Goal: Information Seeking & Learning: Learn about a topic

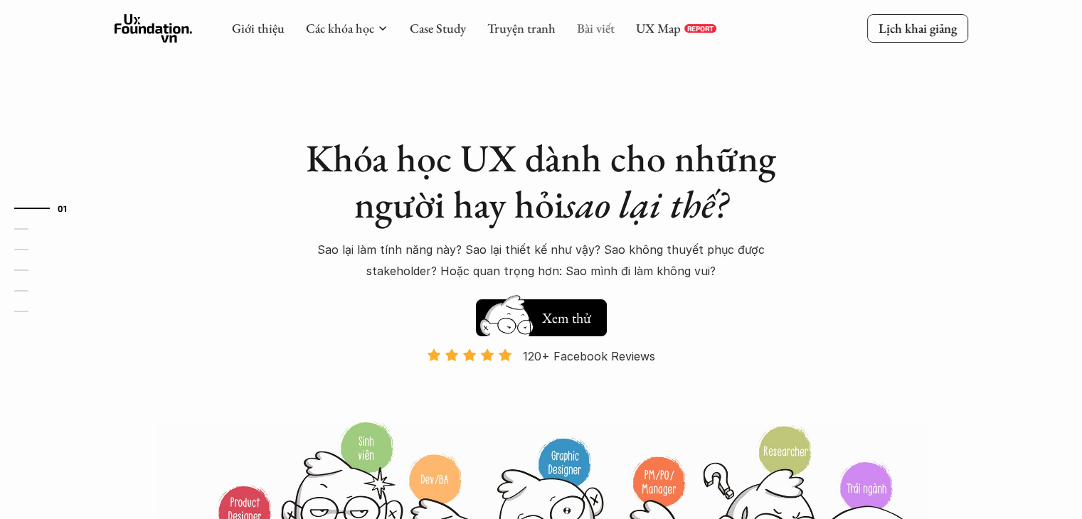
click at [596, 28] on link "Bài viết" at bounding box center [596, 28] width 38 height 16
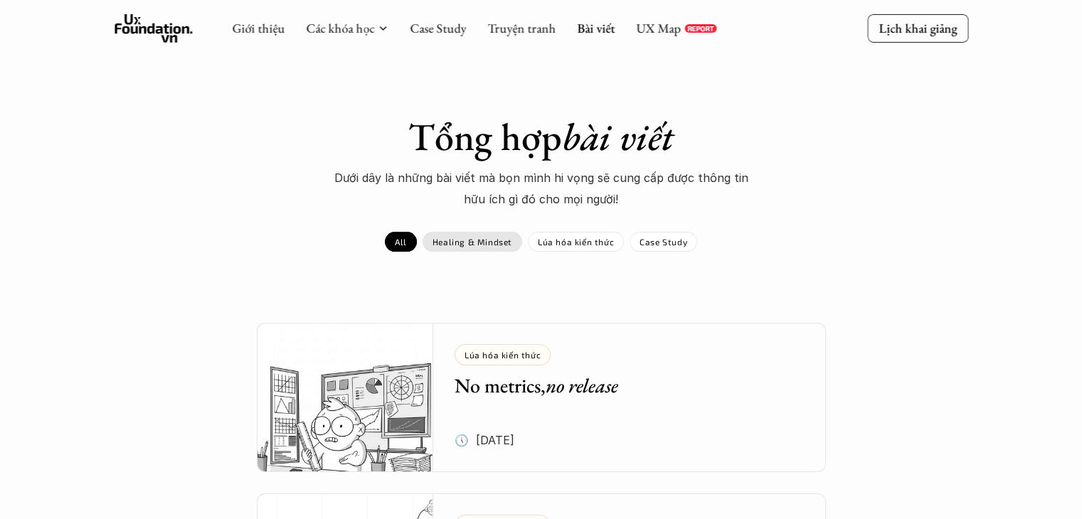
click at [467, 243] on p "Healing & Mindset" at bounding box center [473, 242] width 80 height 10
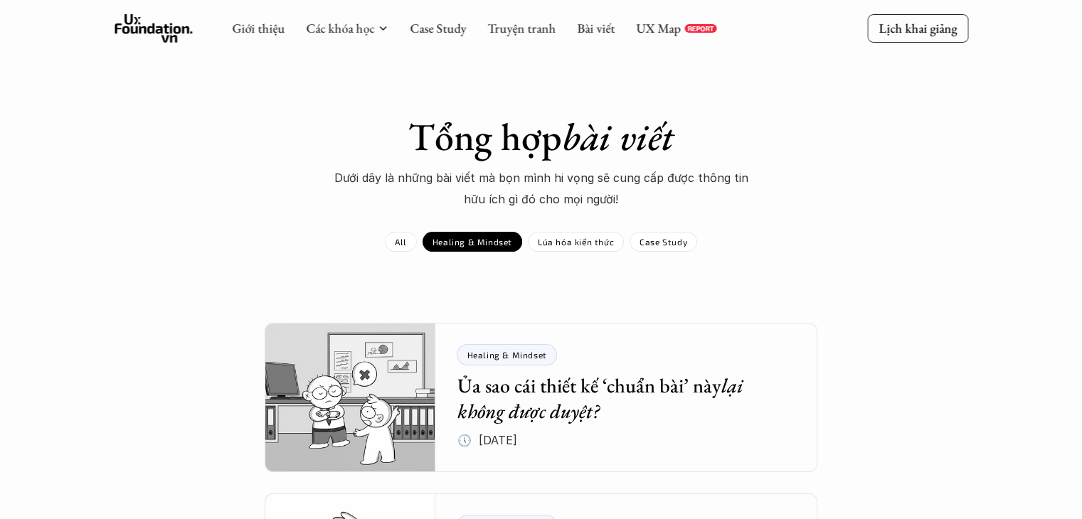
click at [393, 243] on link "All" at bounding box center [401, 242] width 32 height 20
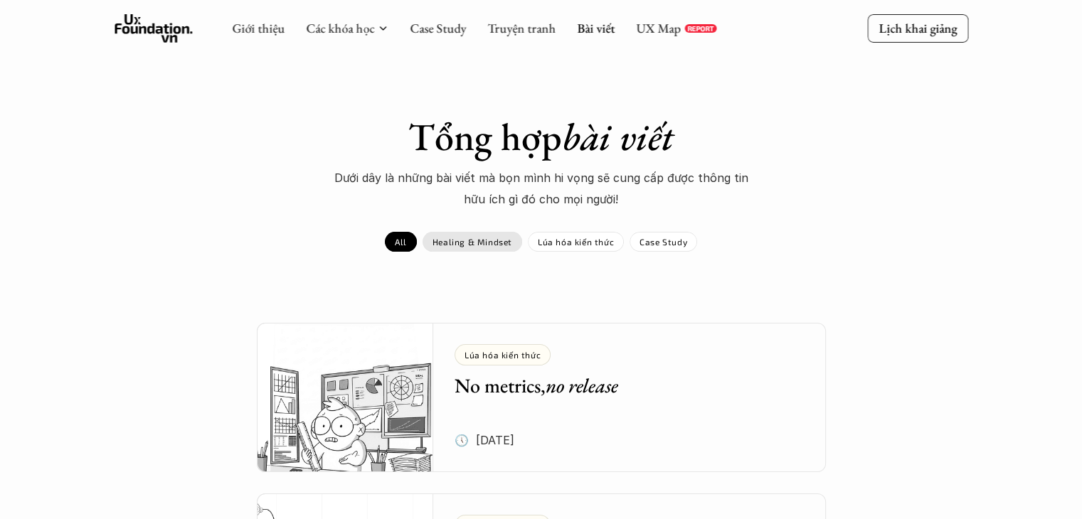
click at [447, 248] on div "Healing & Mindset" at bounding box center [473, 242] width 100 height 20
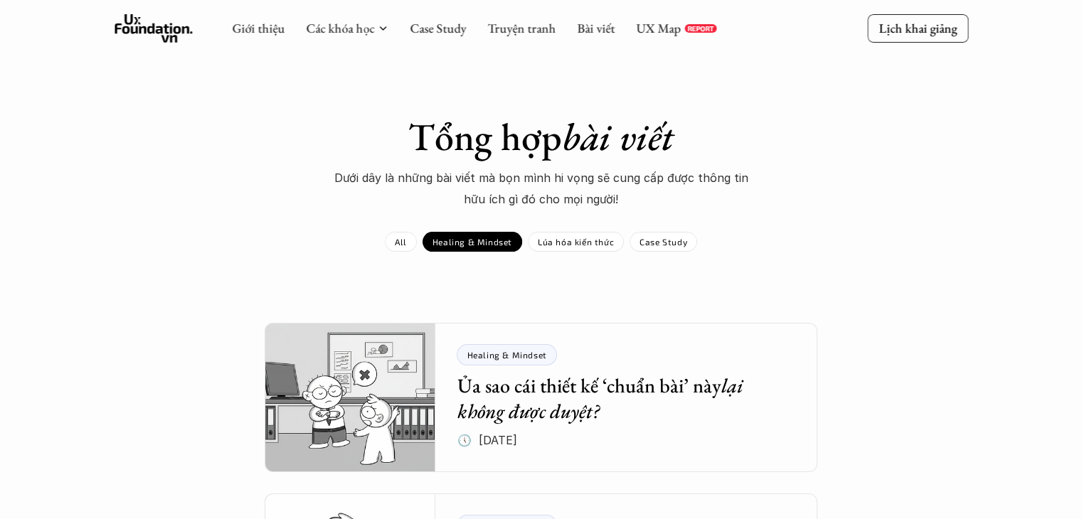
click at [600, 248] on div "Lúa hóa kiến thức" at bounding box center [576, 242] width 96 height 20
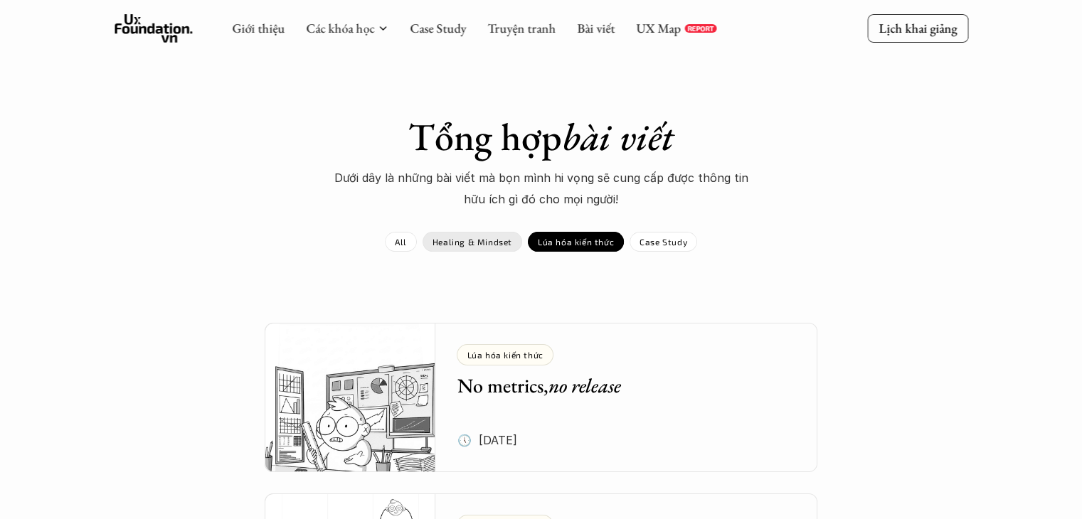
click at [387, 243] on link "All" at bounding box center [401, 242] width 32 height 20
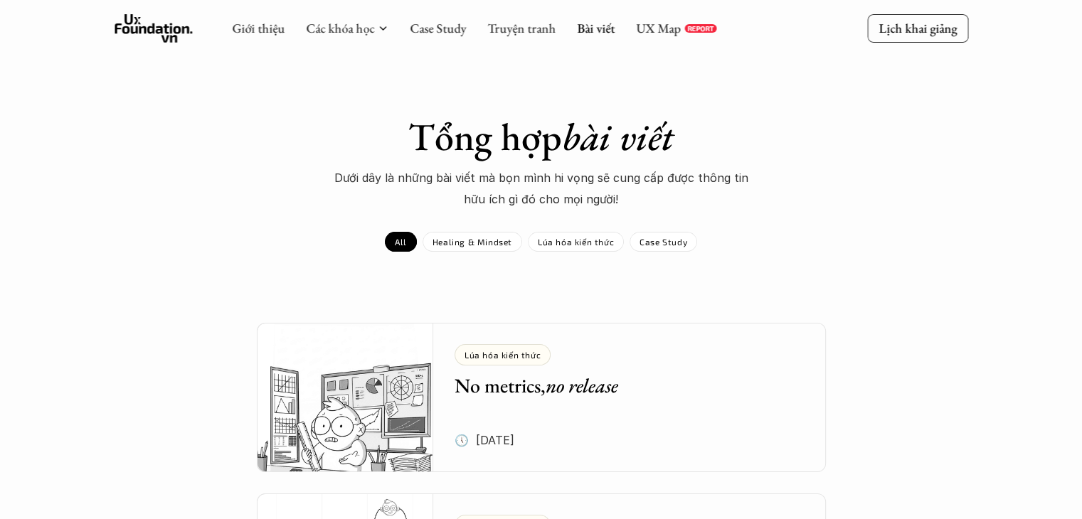
drag, startPoint x: 468, startPoint y: 144, endPoint x: 745, endPoint y: 144, distance: 276.8
click at [745, 144] on h1 "Tổng hợp bài viết" at bounding box center [541, 137] width 498 height 46
click at [748, 143] on h1 "Tổng hợp bài viết" at bounding box center [541, 137] width 498 height 46
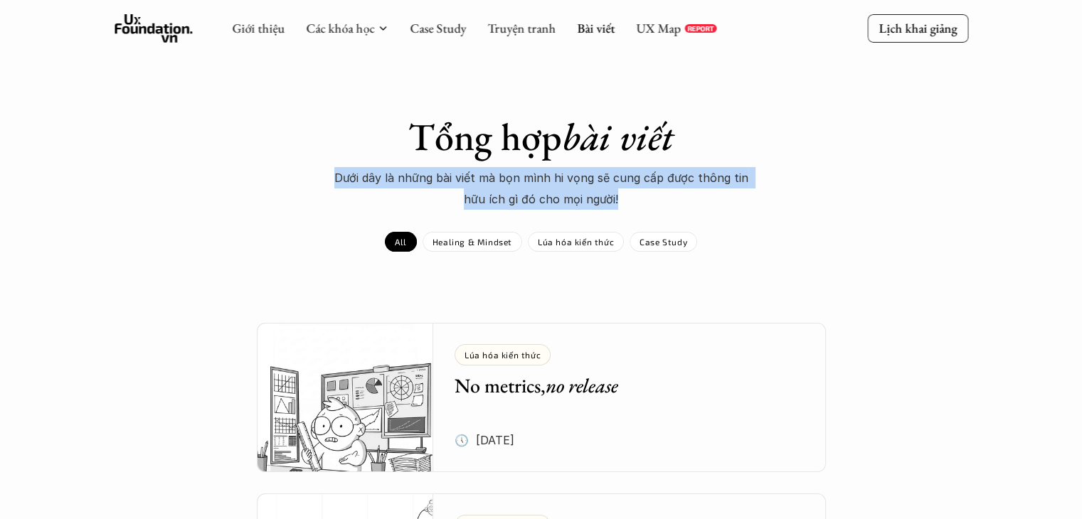
drag, startPoint x: 631, startPoint y: 201, endPoint x: 333, endPoint y: 174, distance: 299.3
click at [333, 174] on p "Dưới dây là những bài viết mà bọn mình hi vọng sẽ cung cấp được thông tin hữu í…" at bounding box center [541, 188] width 427 height 43
copy p "Dưới dây là những bài viết mà bọn mình hi vọng sẽ cung cấp được thông tin hữu í…"
click at [568, 211] on div "Tổng hợp bài viết Dưới dây là những bài viết mà bọn mình hi vọng sẽ cung cấp đư…" at bounding box center [541, 183] width 1082 height 138
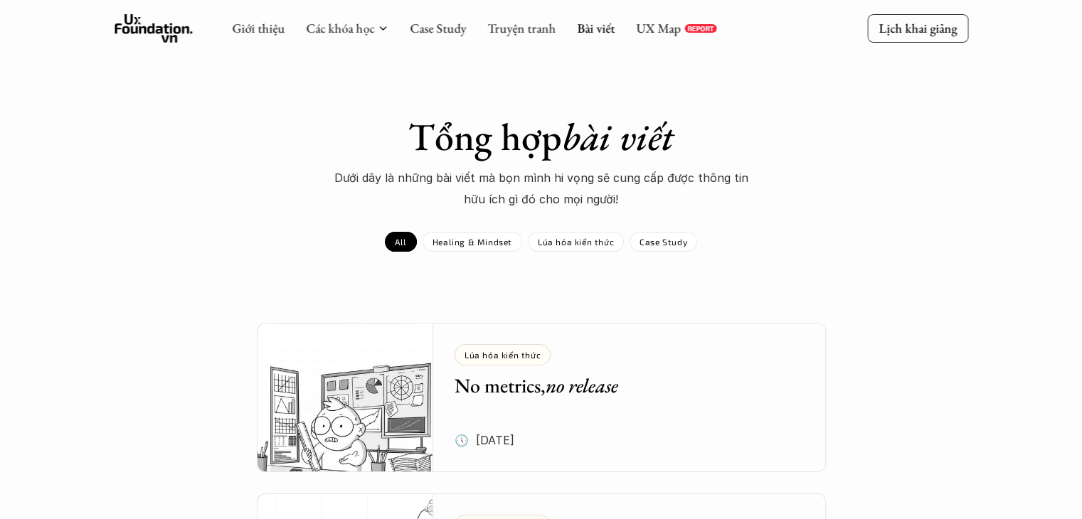
click at [582, 193] on p "Dưới dây là những bài viết mà bọn mình hi vọng sẽ cung cấp được thông tin hữu í…" at bounding box center [541, 188] width 427 height 43
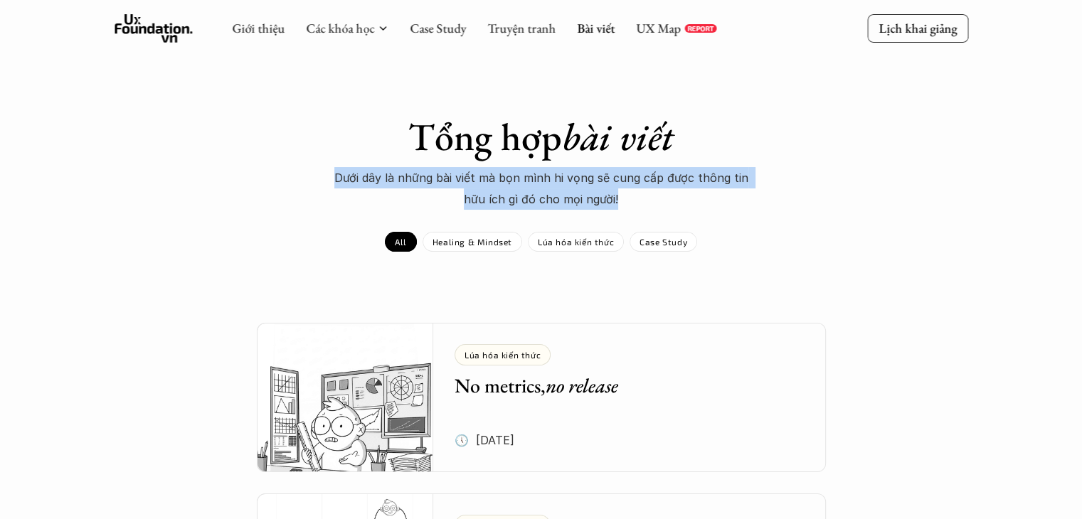
drag, startPoint x: 706, startPoint y: 208, endPoint x: 336, endPoint y: 174, distance: 371.5
click at [336, 174] on p "Dưới dây là những bài viết mà bọn mình hi vọng sẽ cung cấp được thông tin hữu í…" at bounding box center [541, 188] width 427 height 43
copy p "Dưới dây là những bài viết mà bọn mình hi vọng sẽ cung cấp được thông tin hữu í…"
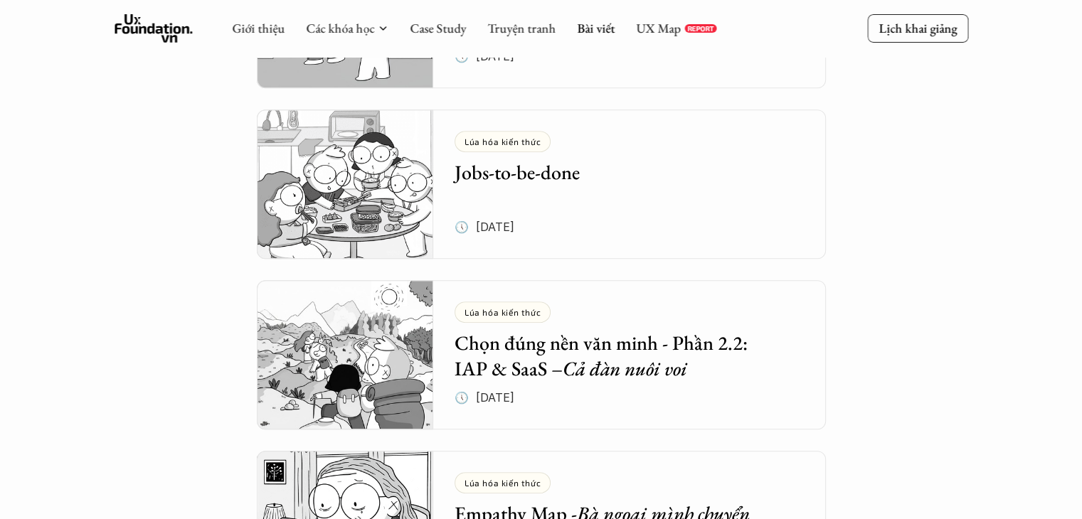
scroll to position [498, 0]
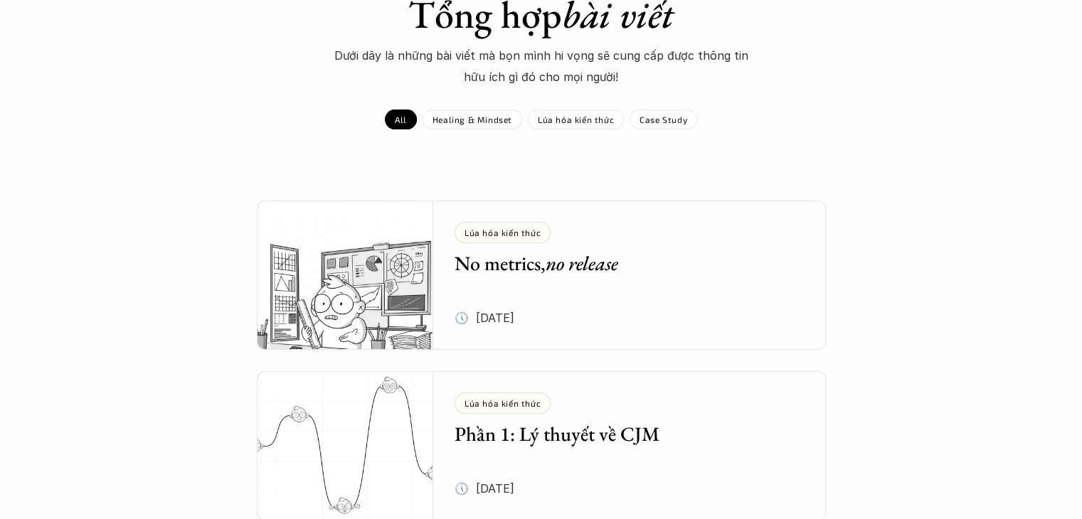
scroll to position [0, 0]
